Goal: Task Accomplishment & Management: Use online tool/utility

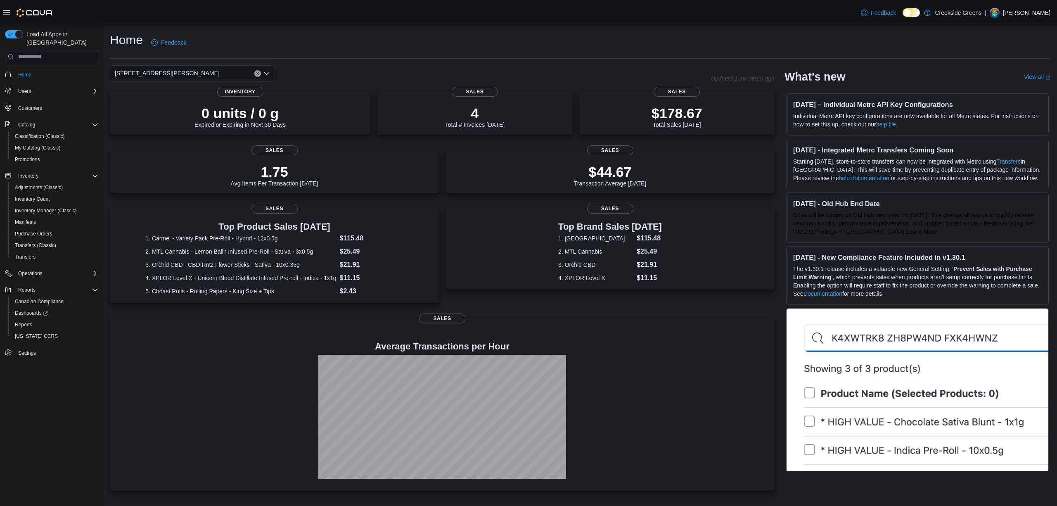
click at [192, 71] on div "[STREET_ADDRESS][PERSON_NAME]" at bounding box center [192, 73] width 165 height 17
click at [172, 103] on span "[STREET_ADDRESS]" at bounding box center [166, 99] width 57 height 8
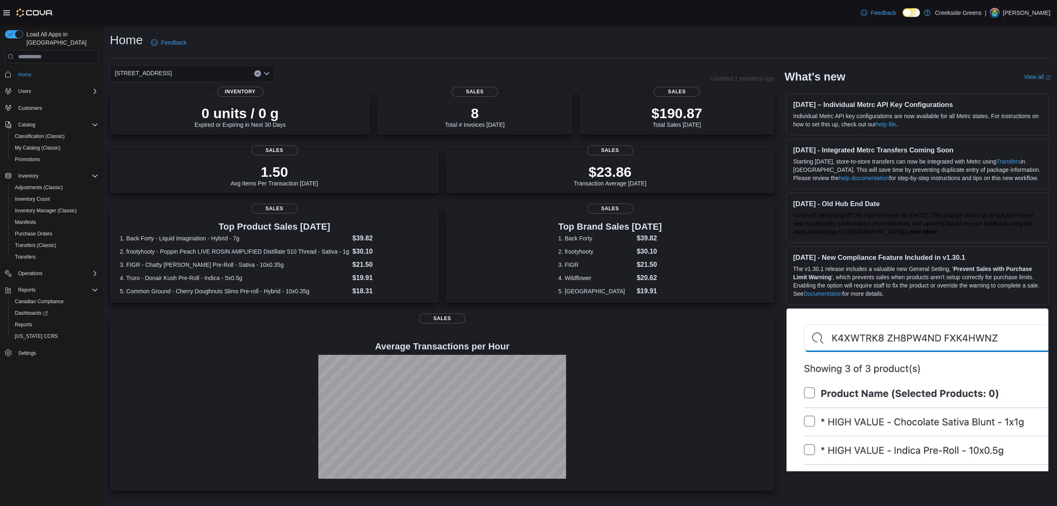
click at [171, 68] on div "[STREET_ADDRESS]. Selected. [STREET_ADDRESS]. Press Backspace to delete [STREET…" at bounding box center [192, 73] width 165 height 17
click at [164, 107] on button "[STREET_ADDRESS][PERSON_NAME]" at bounding box center [192, 112] width 165 height 12
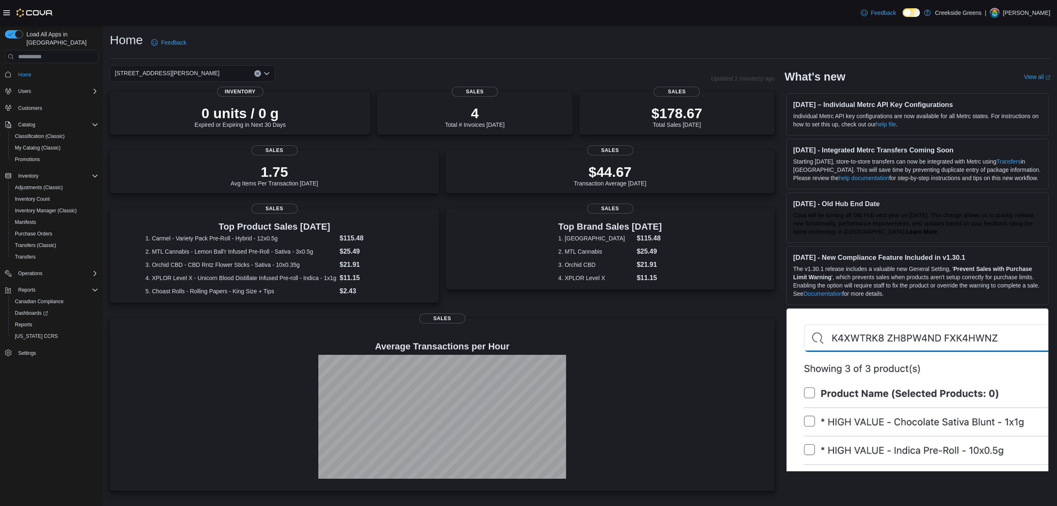
click at [177, 71] on div "[STREET_ADDRESS][PERSON_NAME]" at bounding box center [192, 73] width 165 height 17
click at [172, 95] on button "[STREET_ADDRESS]" at bounding box center [192, 100] width 165 height 12
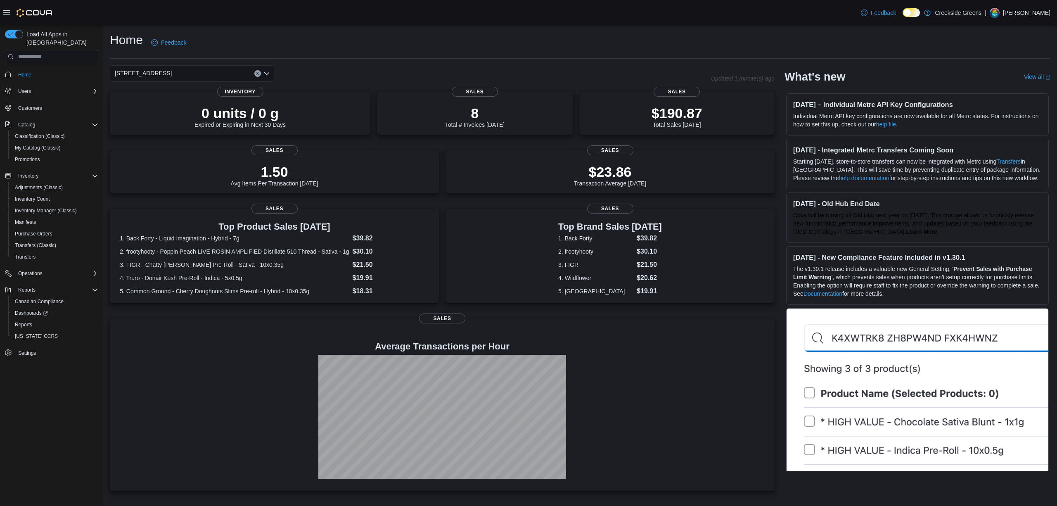
click at [178, 65] on div "[STREET_ADDRESS]. Selected. [STREET_ADDRESS]. Press Backspace to delete [STREET…" at bounding box center [192, 73] width 165 height 17
click at [177, 114] on span "[STREET_ADDRESS][PERSON_NAME]" at bounding box center [190, 111] width 105 height 8
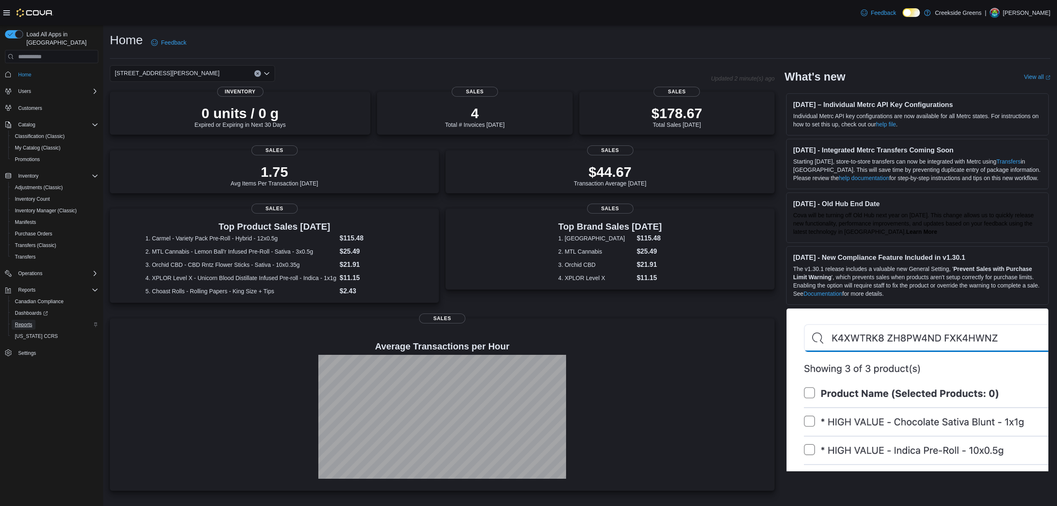
click at [31, 321] on span "Reports" at bounding box center [23, 324] width 17 height 7
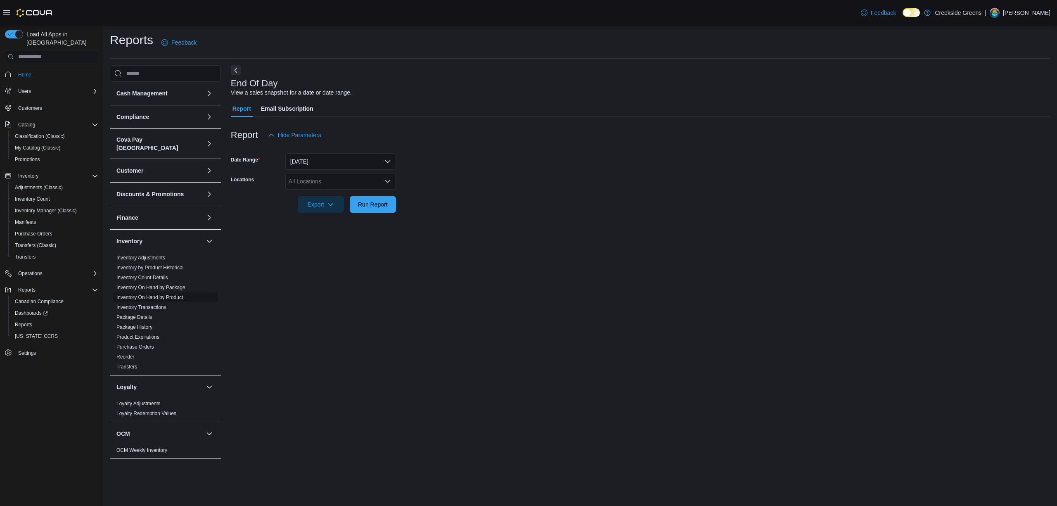
click at [142, 294] on link "Inventory On Hand by Product" at bounding box center [149, 297] width 66 height 6
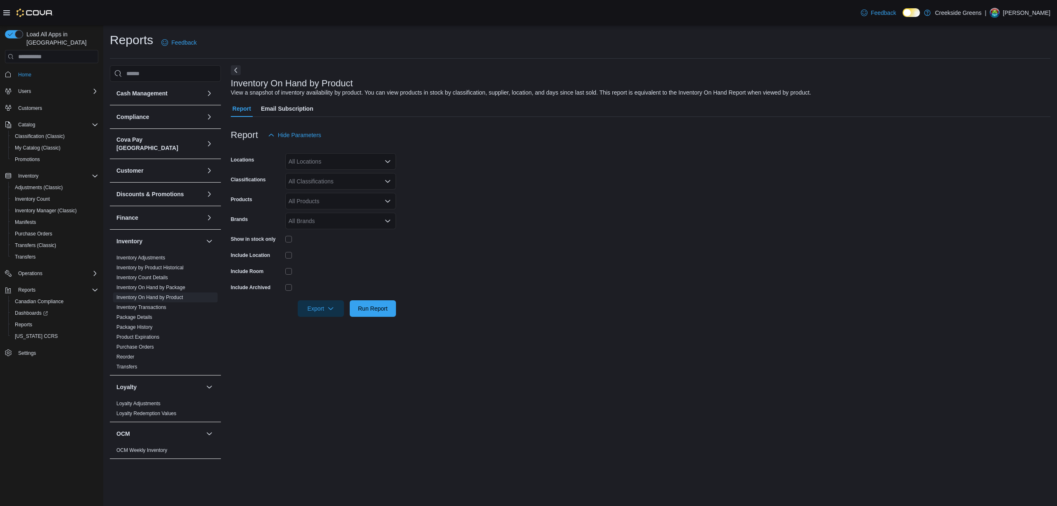
click at [327, 158] on div "All Locations" at bounding box center [340, 161] width 111 height 17
click at [341, 199] on span "[STREET_ADDRESS][PERSON_NAME]" at bounding box center [355, 199] width 105 height 8
click at [577, 197] on form "Locations [STREET_ADDRESS][PERSON_NAME] Classifications All Classifications Pro…" at bounding box center [641, 229] width 820 height 173
click at [379, 180] on div "All Classifications" at bounding box center [340, 181] width 111 height 17
click at [316, 207] on span "Flower" at bounding box center [311, 207] width 17 height 8
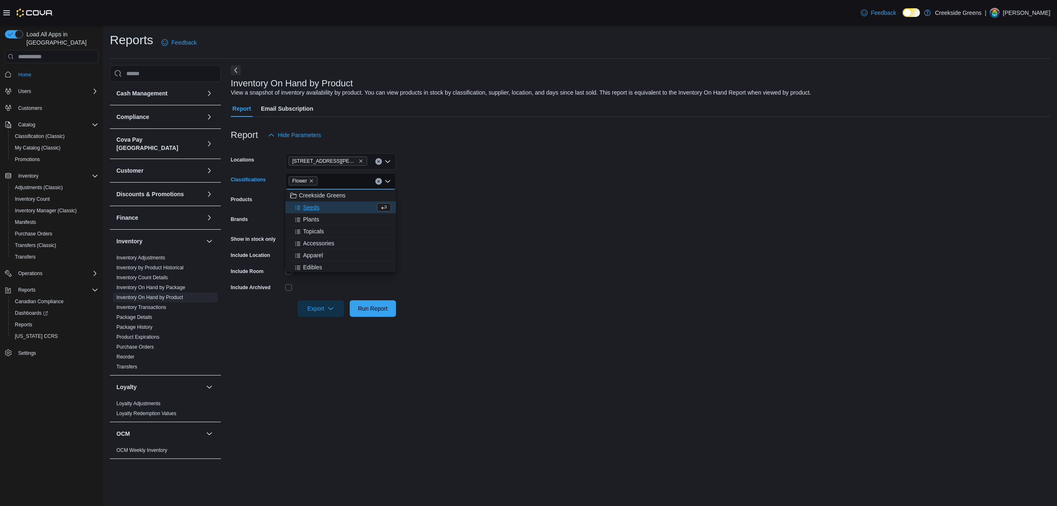
click at [597, 245] on form "Locations [STREET_ADDRESS][PERSON_NAME] Classifications Flower Combo box. Selec…" at bounding box center [641, 229] width 820 height 173
click at [384, 311] on span "Run Report" at bounding box center [373, 308] width 30 height 8
